Goal: Task Accomplishment & Management: Use online tool/utility

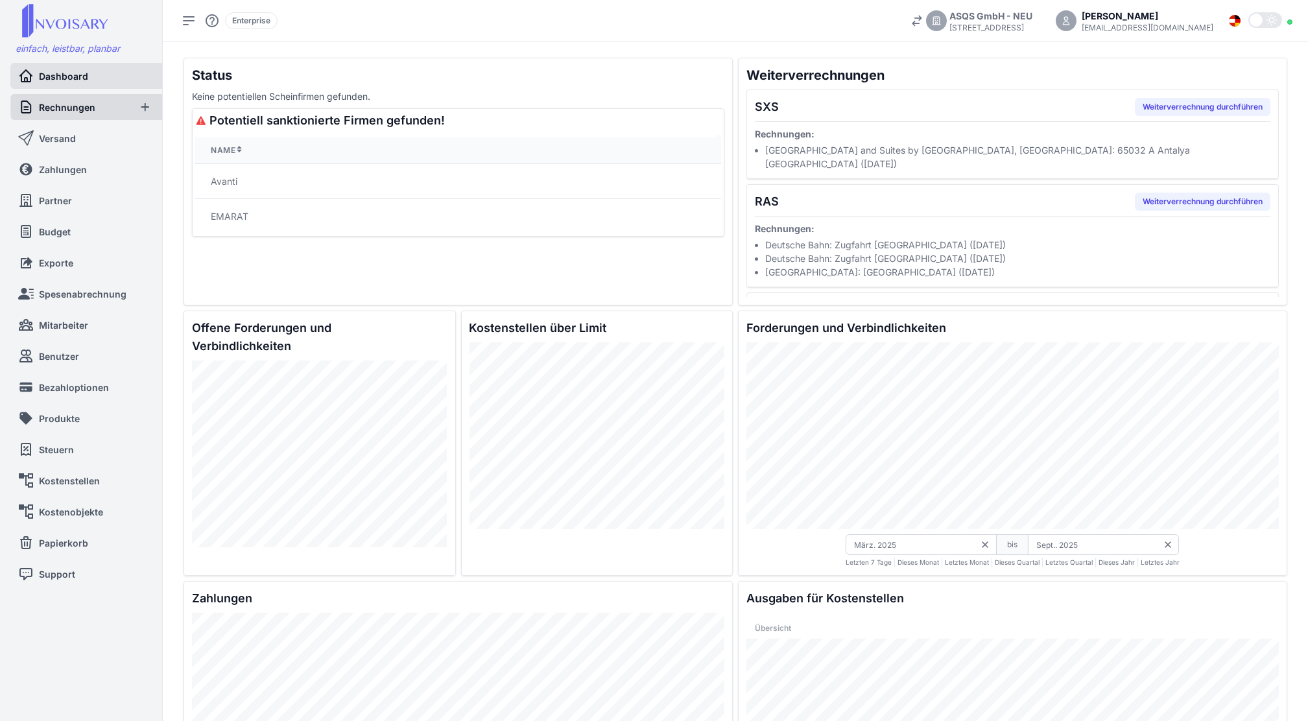
click at [89, 112] on span "Rechnungen" at bounding box center [67, 108] width 56 height 14
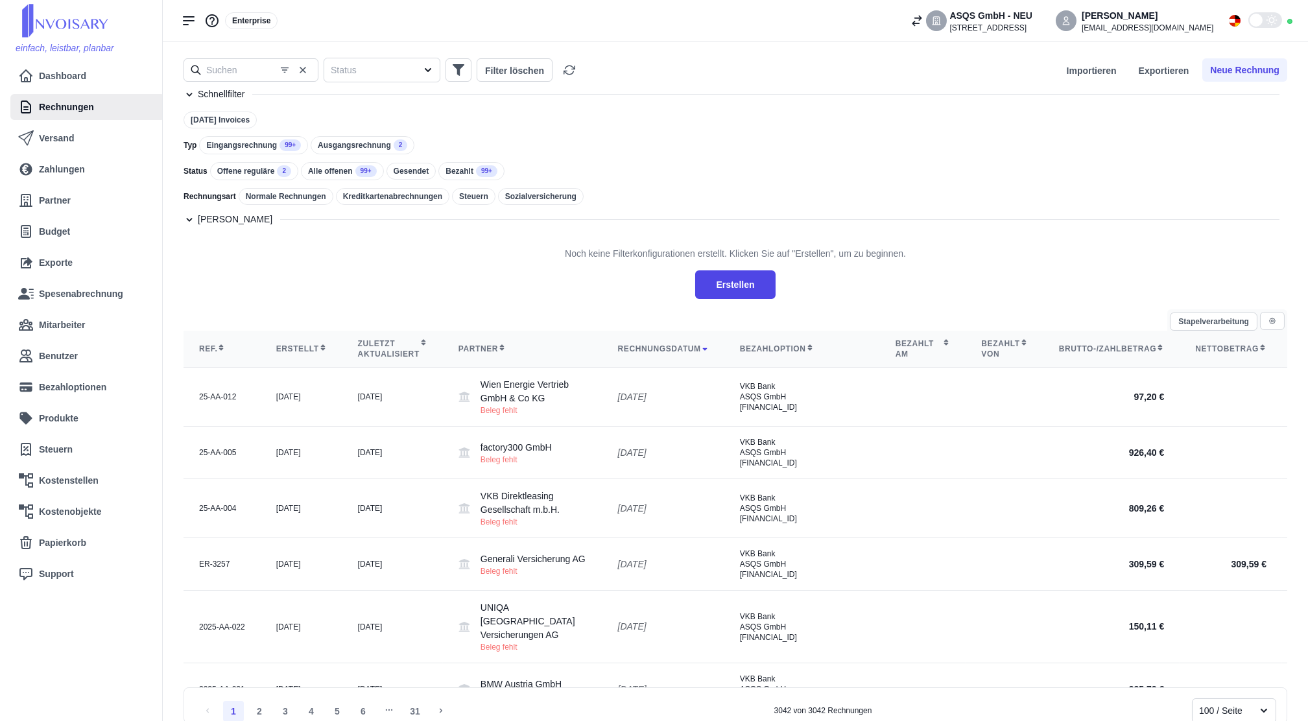
click at [248, 154] on div "Eingangsrechnung 99+" at bounding box center [253, 145] width 109 height 18
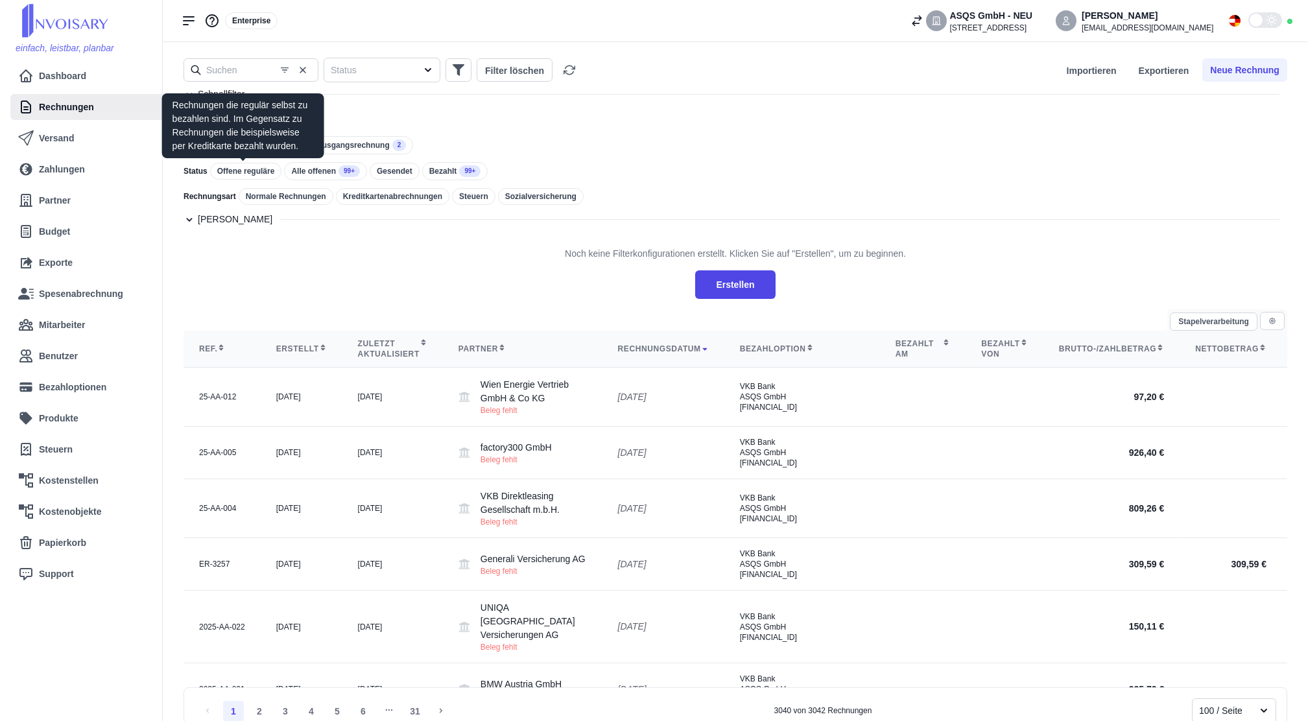
click at [248, 177] on div "Offene reguläre" at bounding box center [246, 171] width 72 height 17
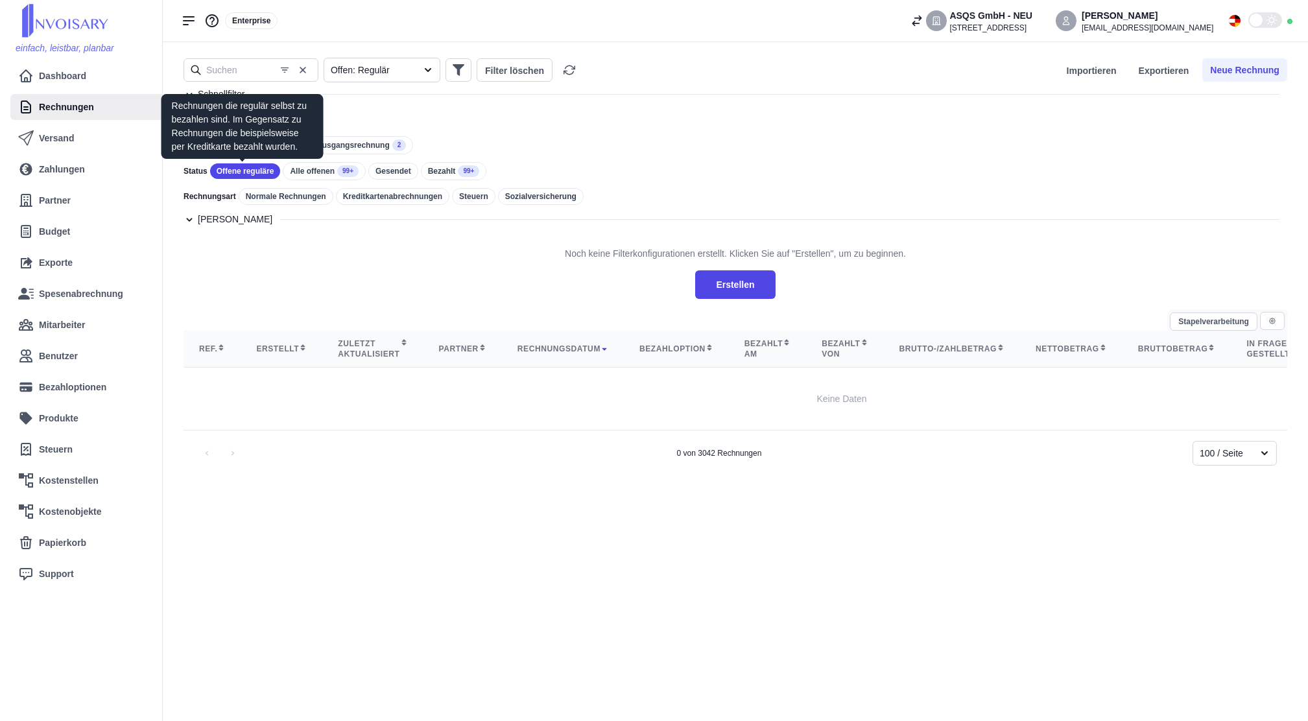
click at [245, 172] on div "Offene reguläre" at bounding box center [245, 171] width 71 height 16
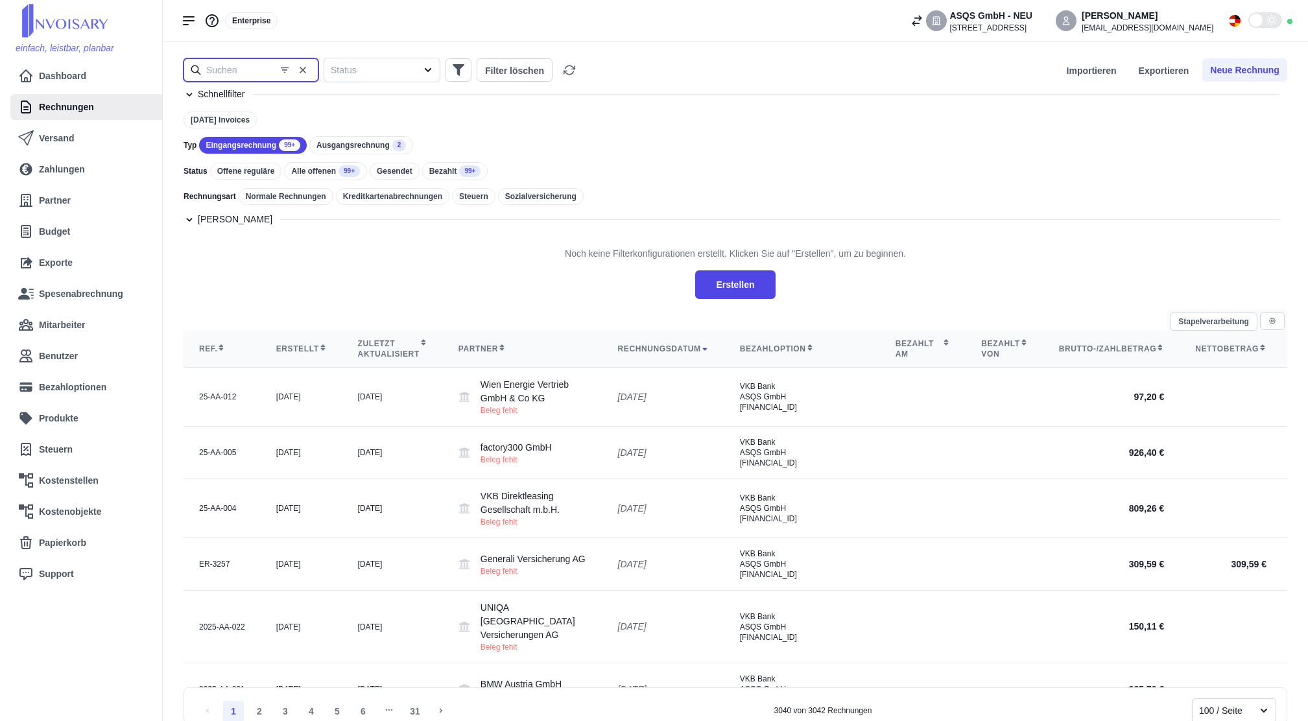
click at [244, 69] on input "text" at bounding box center [251, 69] width 135 height 23
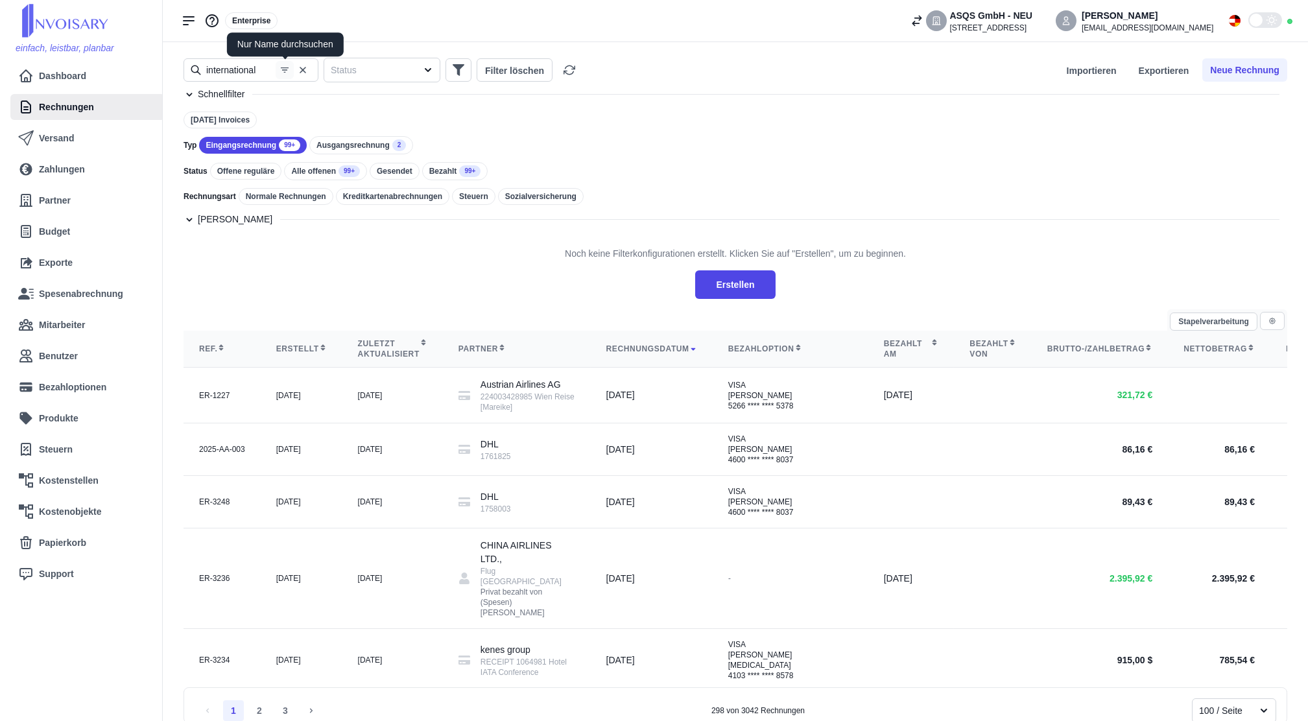
click at [289, 71] on icon "button" at bounding box center [284, 70] width 10 height 10
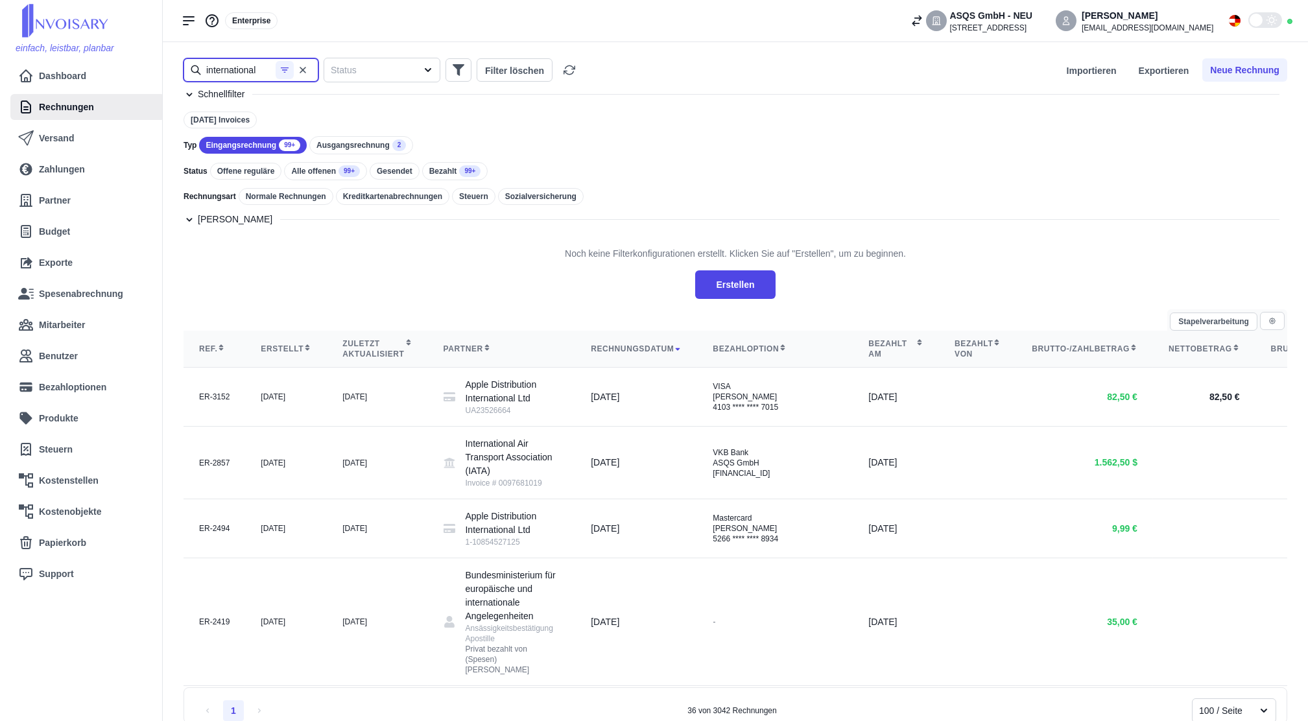
click at [258, 72] on input "international" at bounding box center [251, 69] width 135 height 23
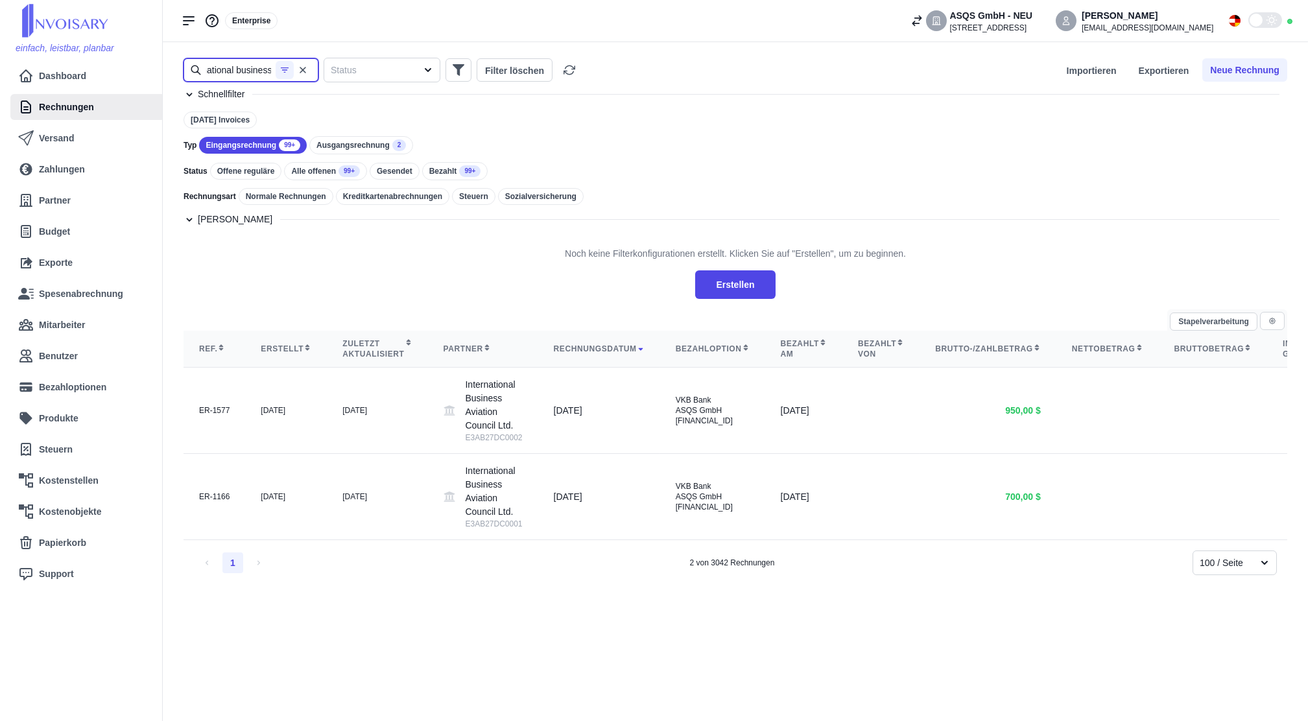
type input "international business"
